Goal: Information Seeking & Learning: Learn about a topic

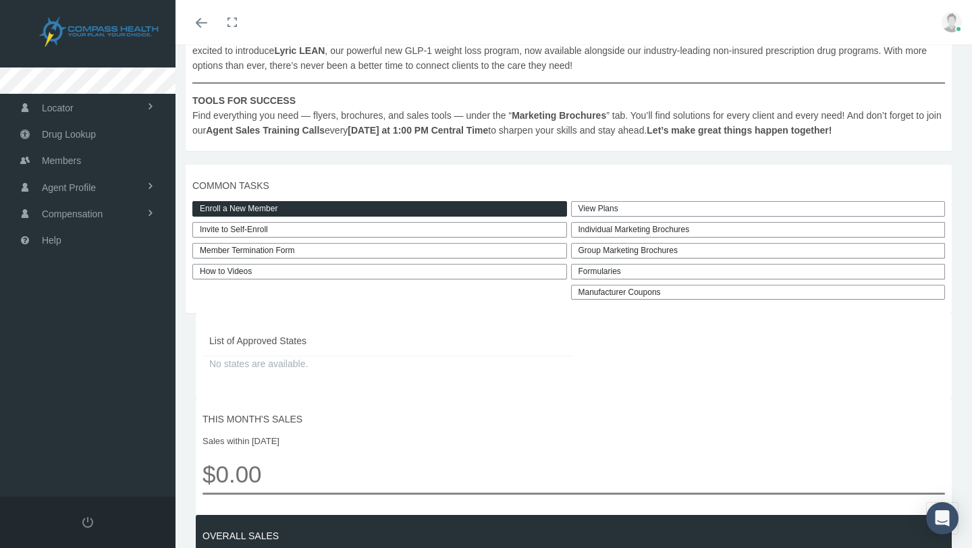
scroll to position [274, 0]
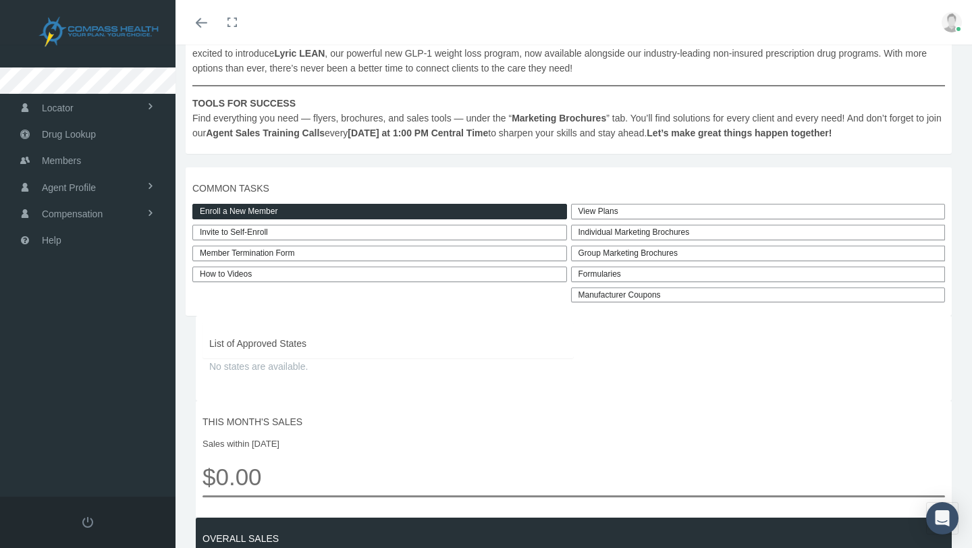
click at [635, 219] on link "View Plans" at bounding box center [758, 212] width 374 height 16
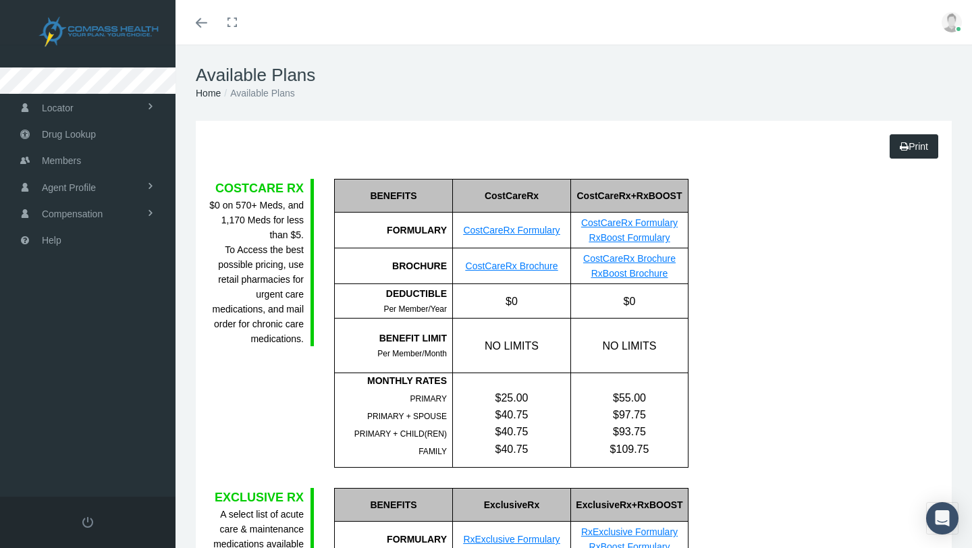
click at [489, 232] on link "CostCareRx Formulary" at bounding box center [511, 230] width 96 height 11
click at [155, 189] on span at bounding box center [150, 186] width 9 height 26
click at [117, 225] on link "View" at bounding box center [87, 216] width 175 height 24
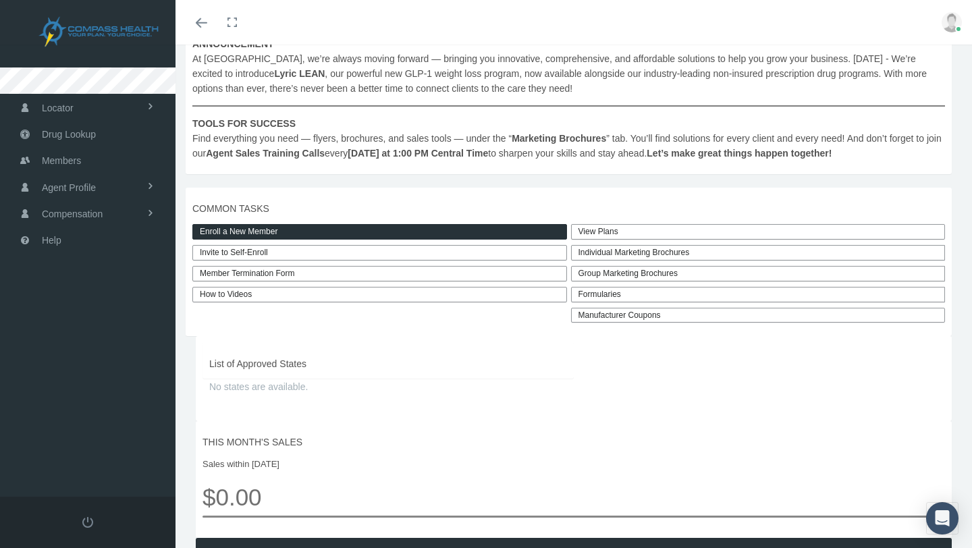
scroll to position [249, 0]
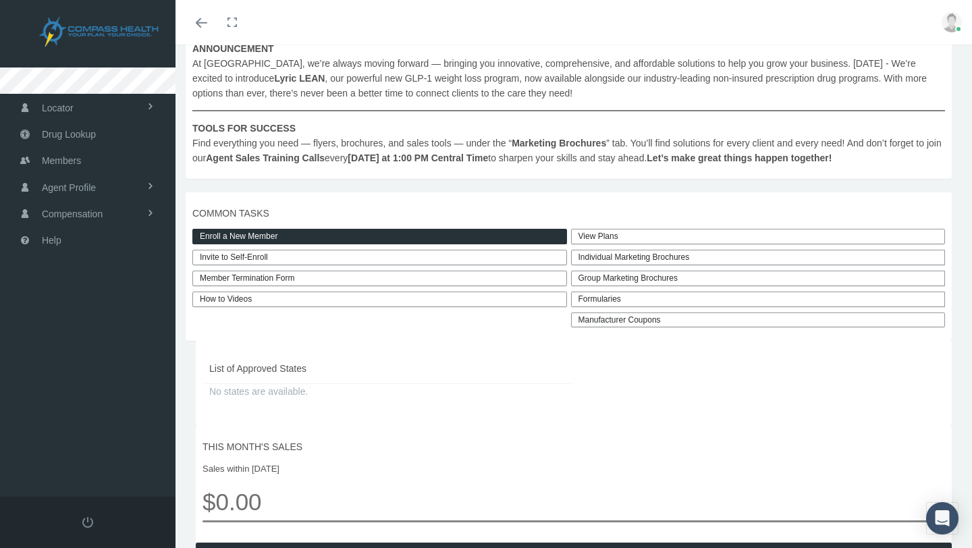
click at [235, 20] on link "Toggle fullscreen" at bounding box center [232, 22] width 30 height 45
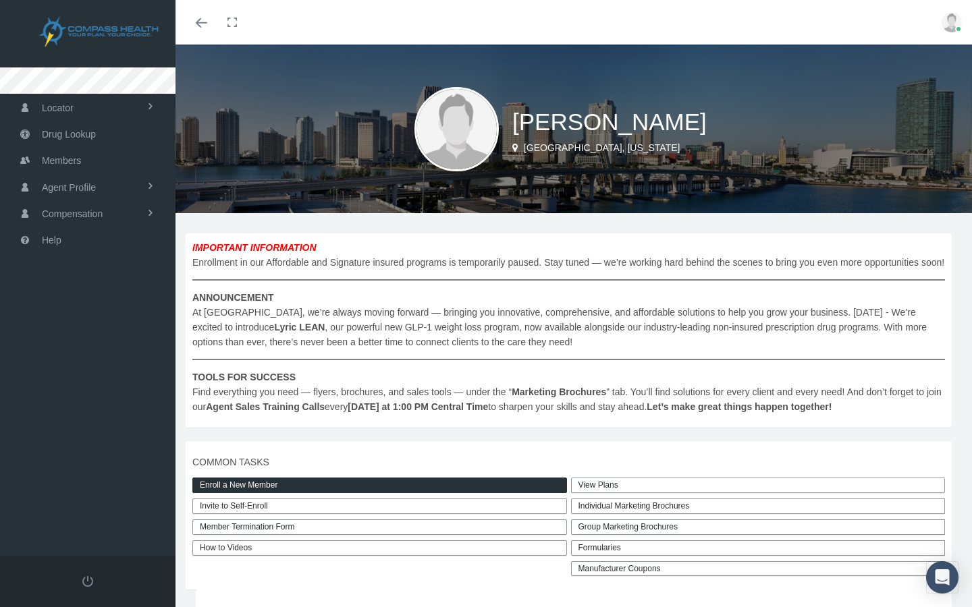
click at [233, 15] on link "Toggle fullscreen" at bounding box center [232, 22] width 30 height 45
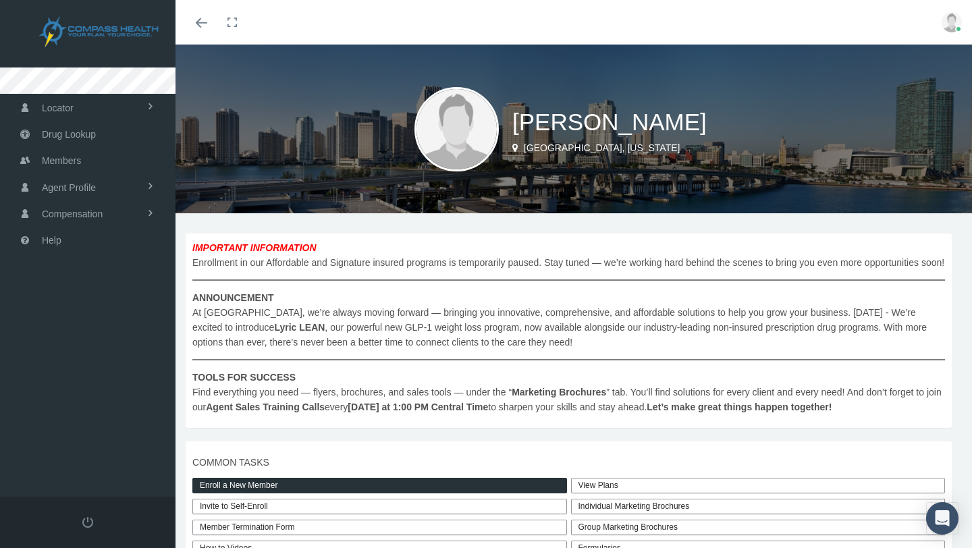
click at [945, 19] on img at bounding box center [951, 22] width 20 height 20
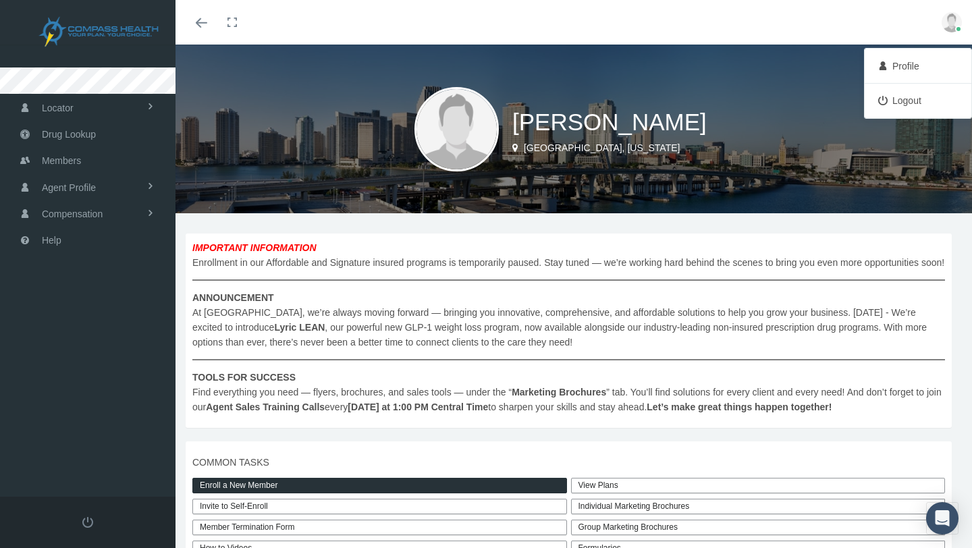
click at [945, 19] on img at bounding box center [951, 22] width 20 height 20
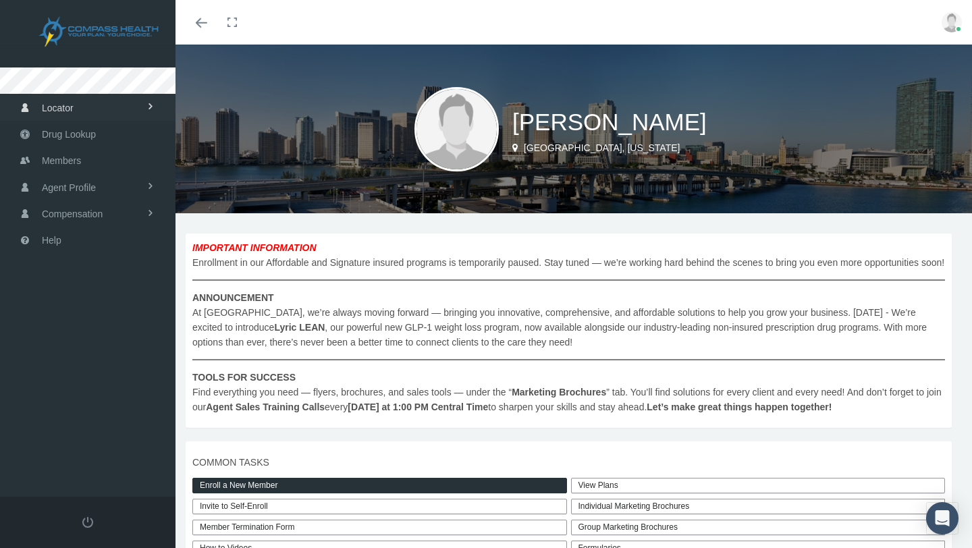
click at [113, 104] on link "Locator" at bounding box center [87, 107] width 175 height 26
click at [85, 161] on span "Cannabis Provider" at bounding box center [78, 159] width 78 height 23
click at [125, 194] on link "Agent Profile" at bounding box center [87, 186] width 175 height 26
click at [105, 215] on link "View" at bounding box center [87, 216] width 175 height 24
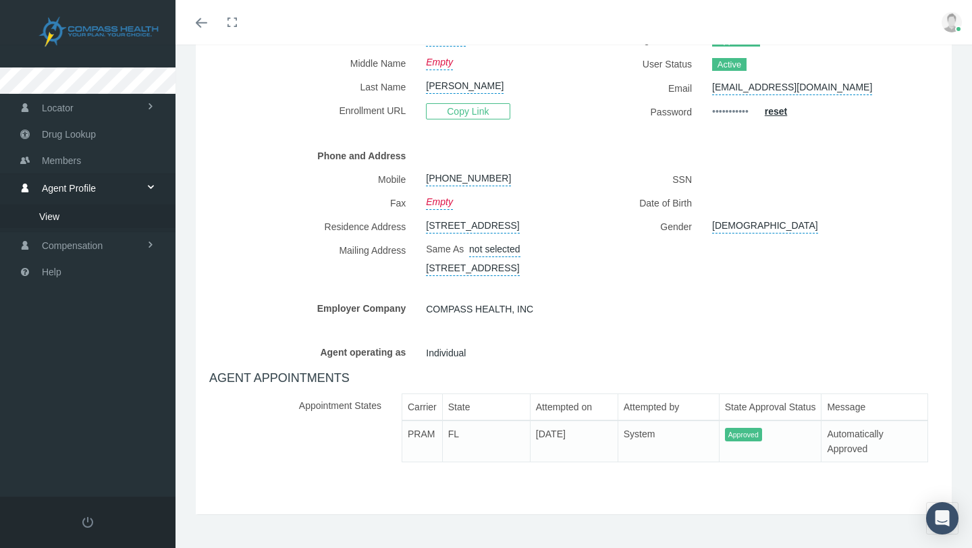
scroll to position [219, 0]
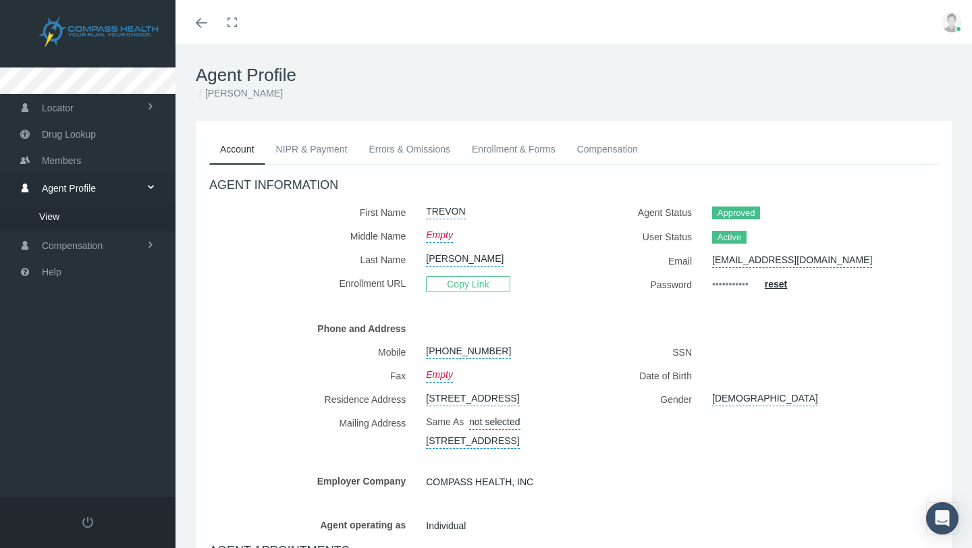
scroll to position [219, 0]
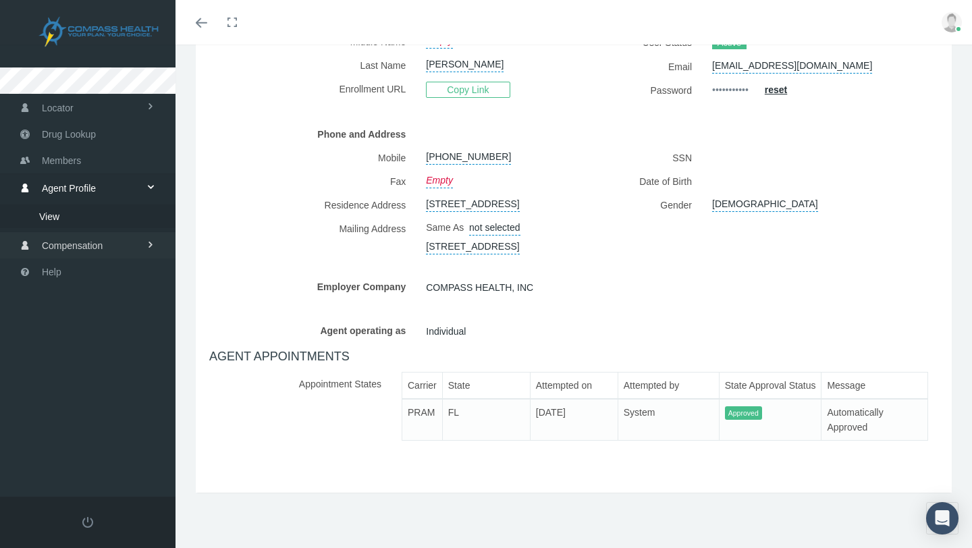
click at [132, 246] on link "Compensation" at bounding box center [87, 245] width 175 height 26
click at [152, 211] on span at bounding box center [151, 214] width 26 height 9
click at [152, 193] on span at bounding box center [150, 187] width 9 height 26
click at [152, 193] on link "Agent Profile" at bounding box center [87, 187] width 175 height 26
click at [108, 182] on link "Agent Profile" at bounding box center [87, 187] width 175 height 26
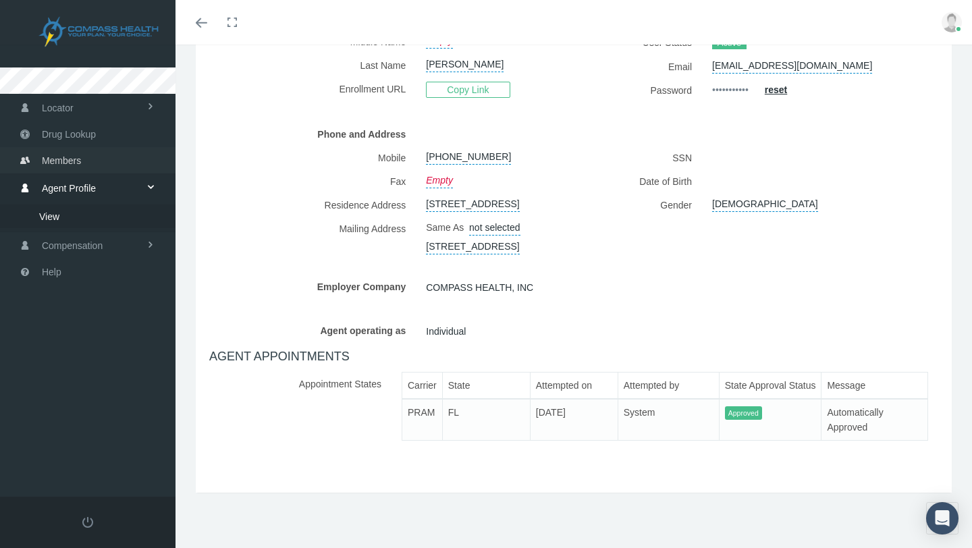
click at [104, 167] on link "Members" at bounding box center [87, 160] width 175 height 26
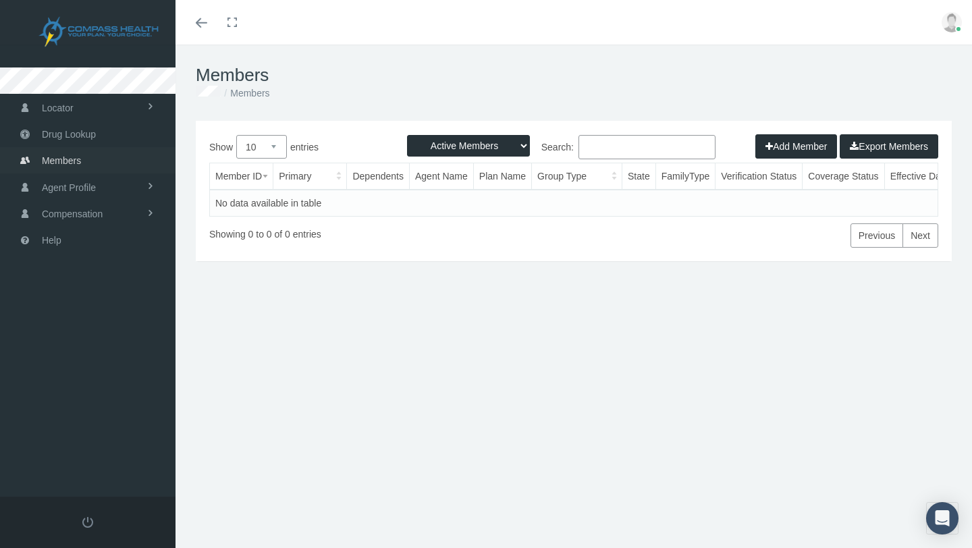
click at [107, 161] on link "Members" at bounding box center [87, 160] width 175 height 26
click at [116, 27] on img at bounding box center [99, 32] width 162 height 34
click at [110, 32] on img at bounding box center [99, 32] width 162 height 34
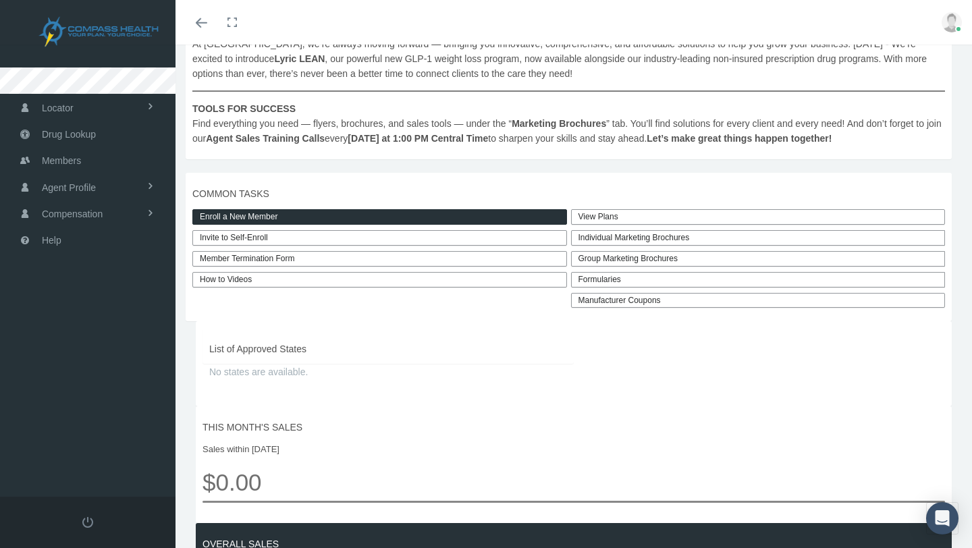
scroll to position [269, 0]
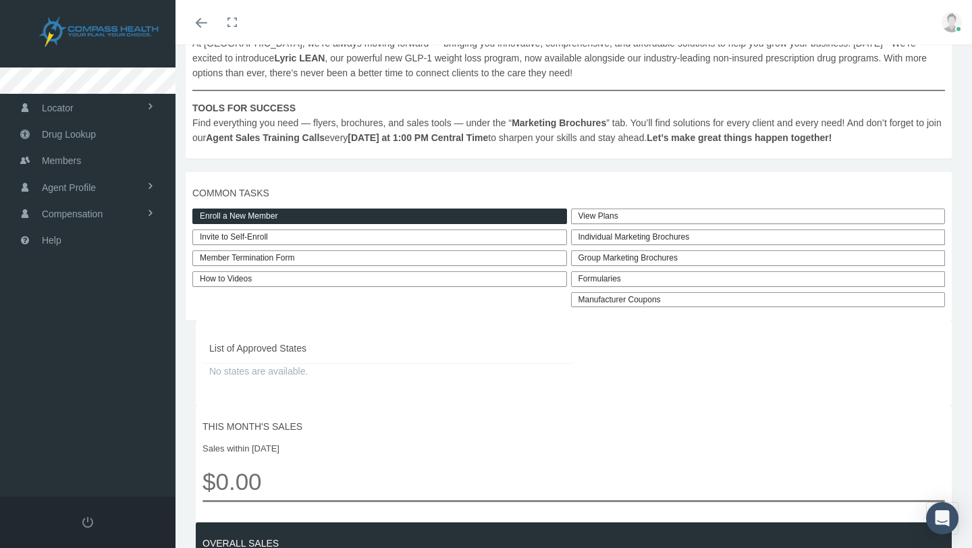
click at [629, 308] on link "Manufacturer Coupons" at bounding box center [758, 300] width 374 height 16
click at [603, 245] on div "Individual Marketing Brochures" at bounding box center [758, 237] width 374 height 16
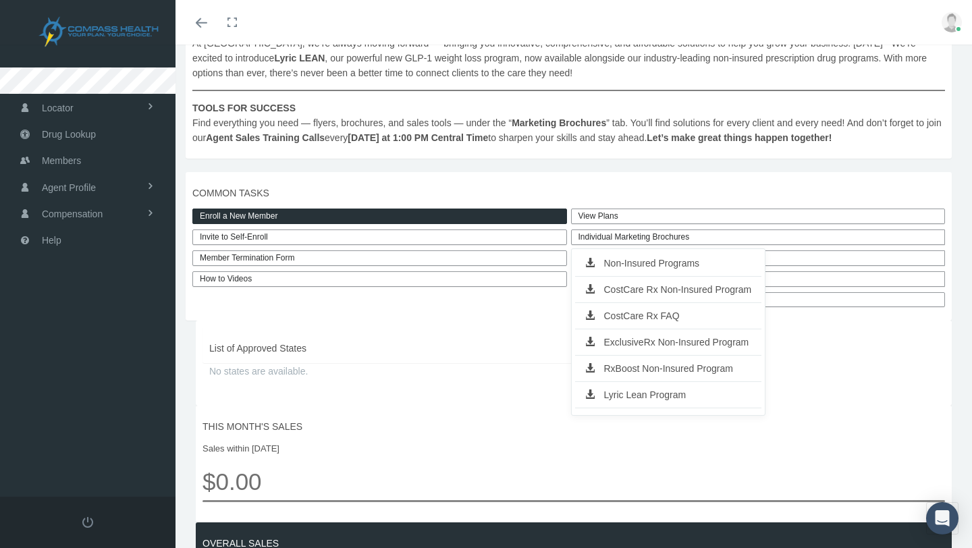
click at [623, 273] on link "Non-Insured Programs" at bounding box center [668, 263] width 187 height 19
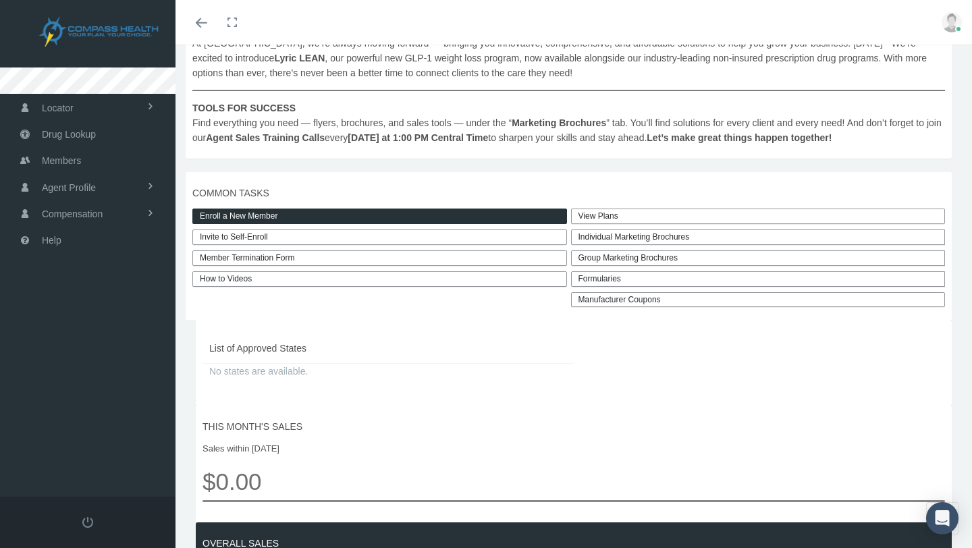
click at [600, 224] on link "View Plans" at bounding box center [758, 216] width 374 height 16
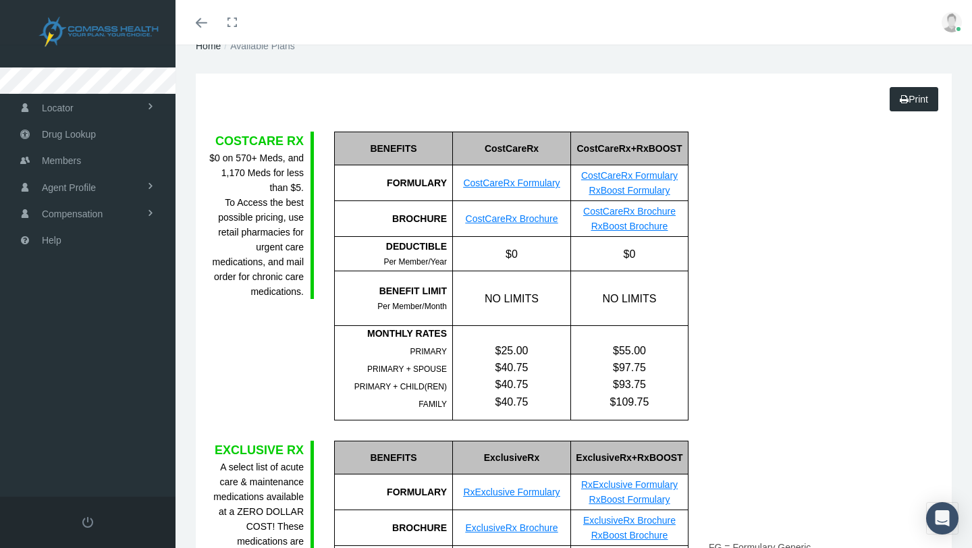
scroll to position [56, 0]
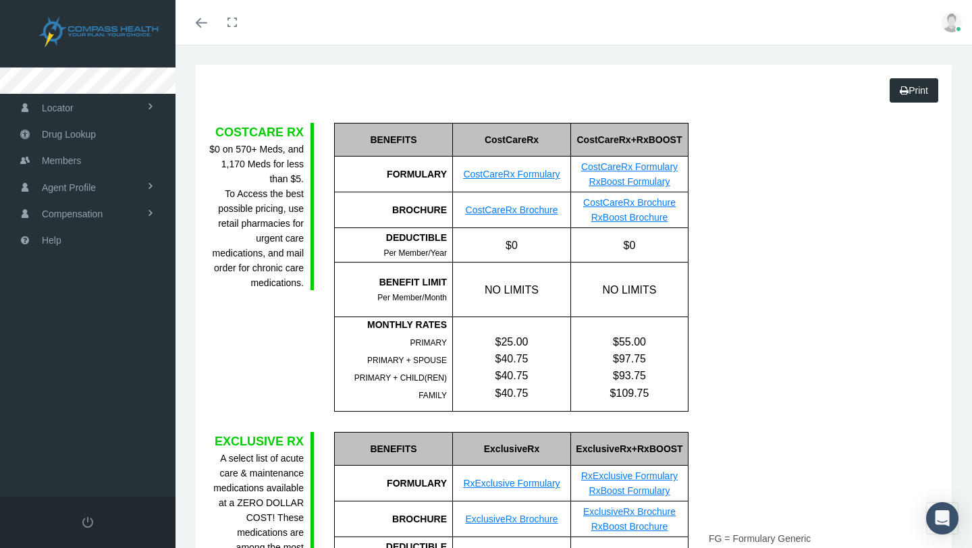
click at [575, 317] on div "$55.00 $97.75 $93.75 $109.75" at bounding box center [629, 359] width 117 height 84
click at [517, 293] on div "NO LIMITS" at bounding box center [511, 289] width 118 height 54
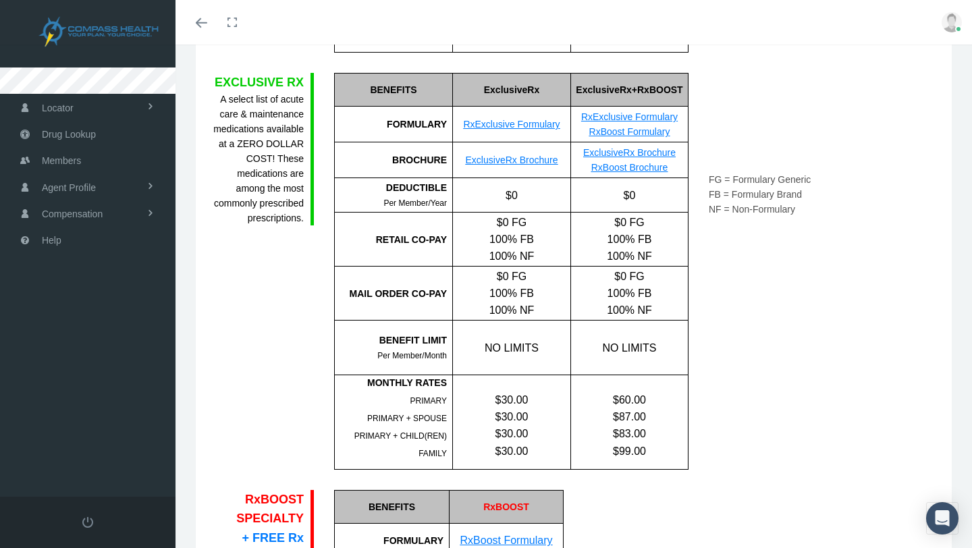
scroll to position [412, 0]
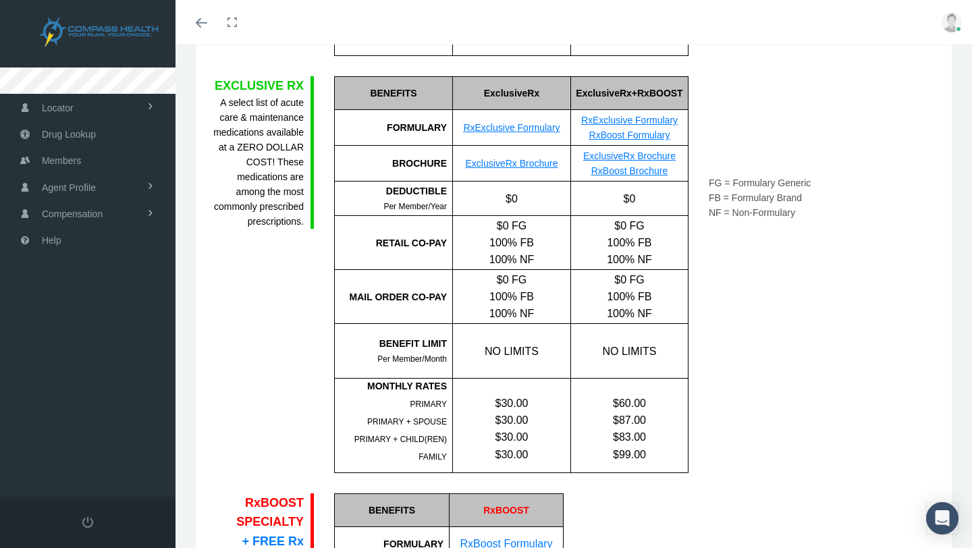
click at [517, 162] on link "ExclusiveRx Brochure" at bounding box center [512, 163] width 92 height 11
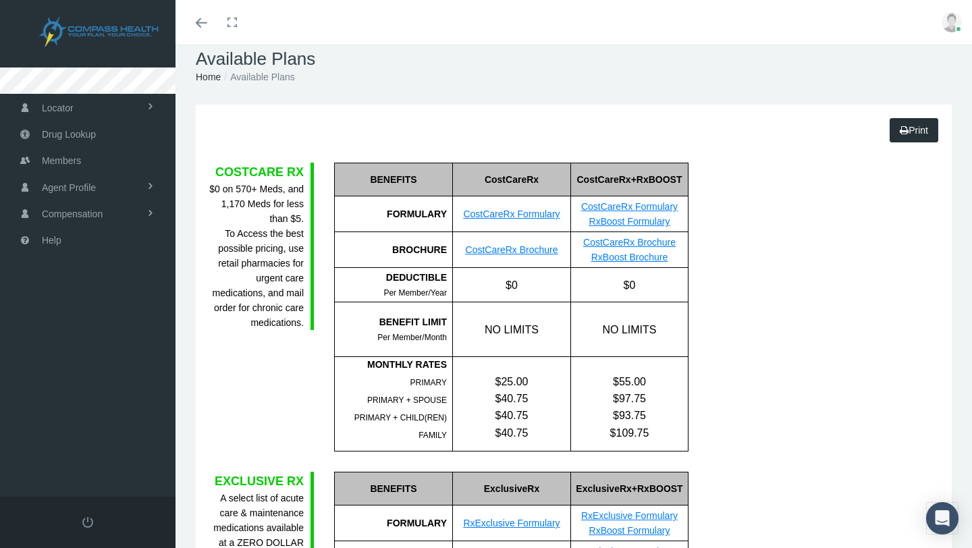
scroll to position [0, 0]
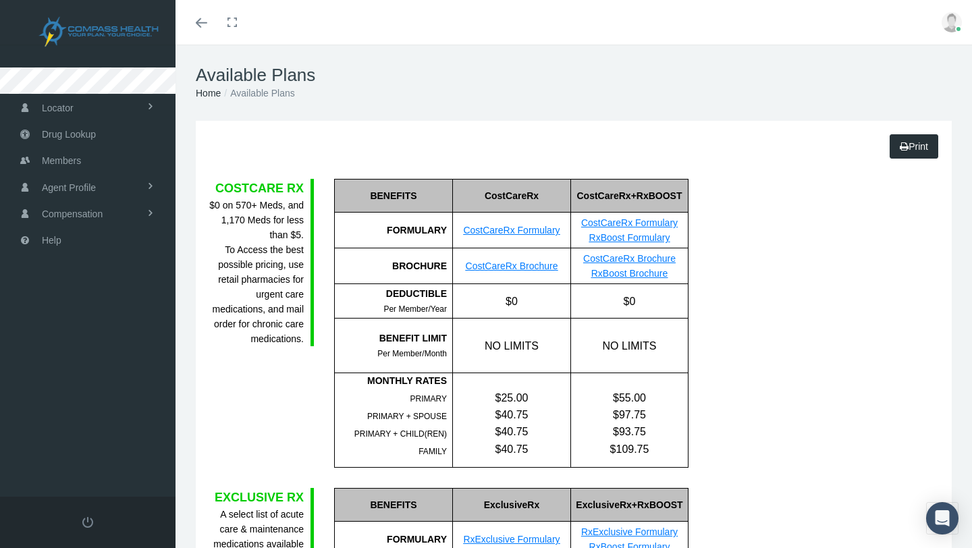
click at [204, 20] on icon "Toggle menubar" at bounding box center [201, 23] width 11 height 8
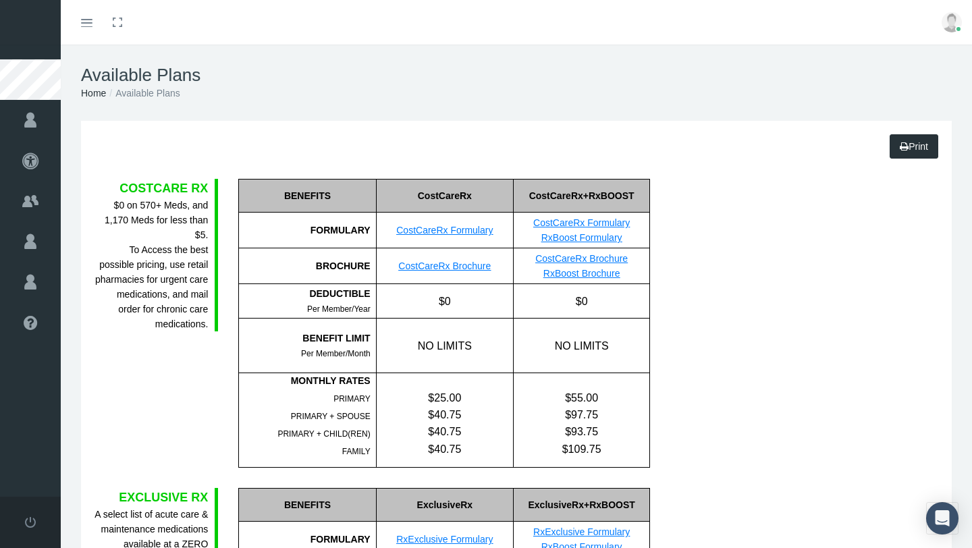
click at [88, 31] on link "Toggle menubar" at bounding box center [87, 22] width 32 height 45
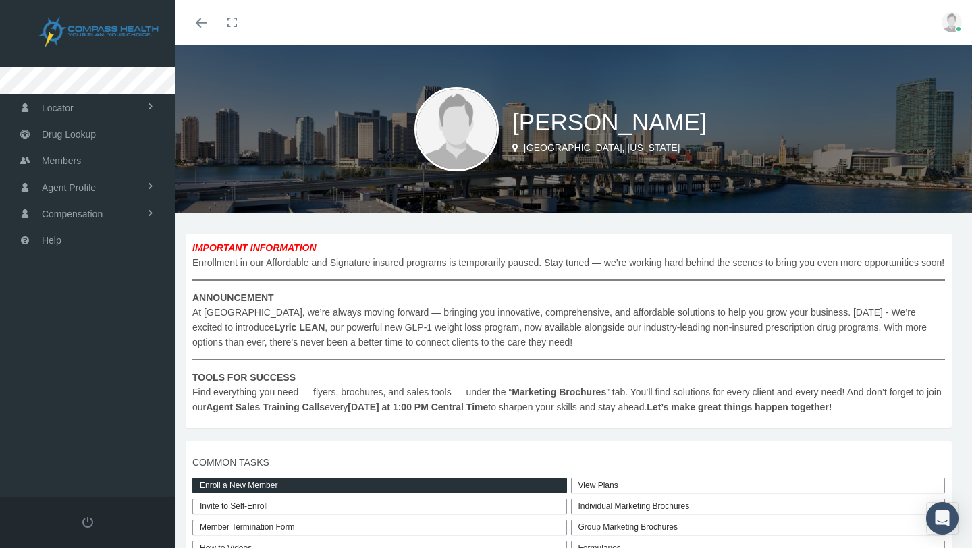
click at [955, 24] on img at bounding box center [951, 22] width 20 height 20
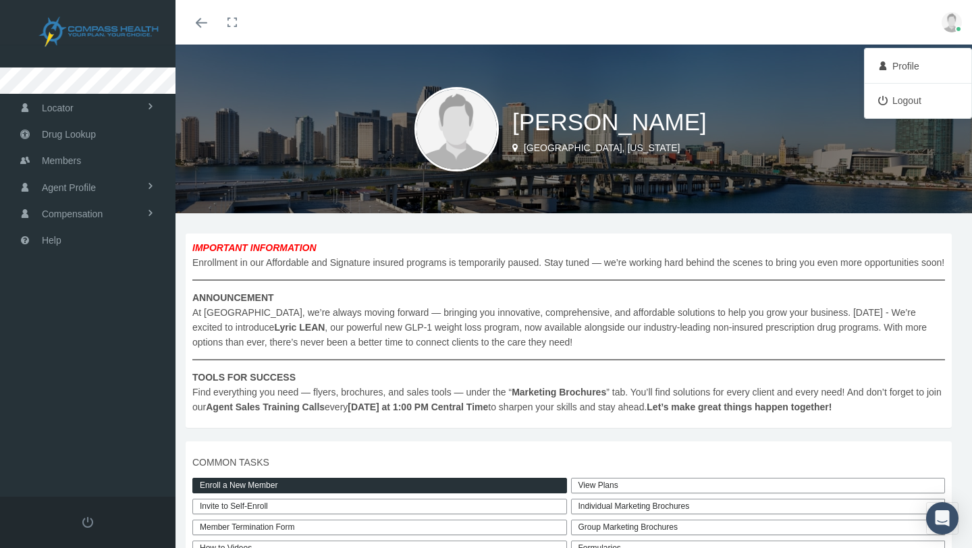
click at [648, 36] on div "Toggle menubar Toggle fullscreen Profile Logout" at bounding box center [574, 22] width 776 height 45
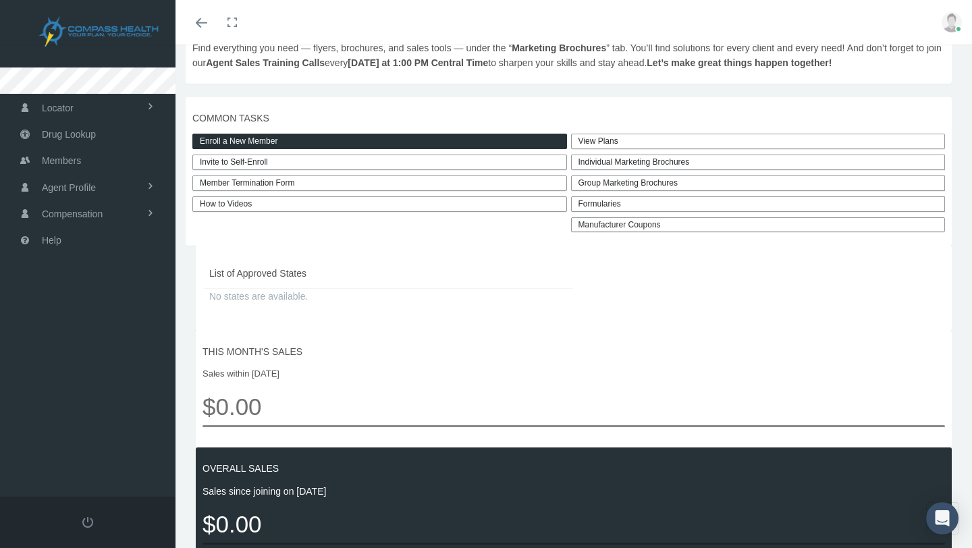
scroll to position [345, 0]
